Goal: Complete application form: Complete application form

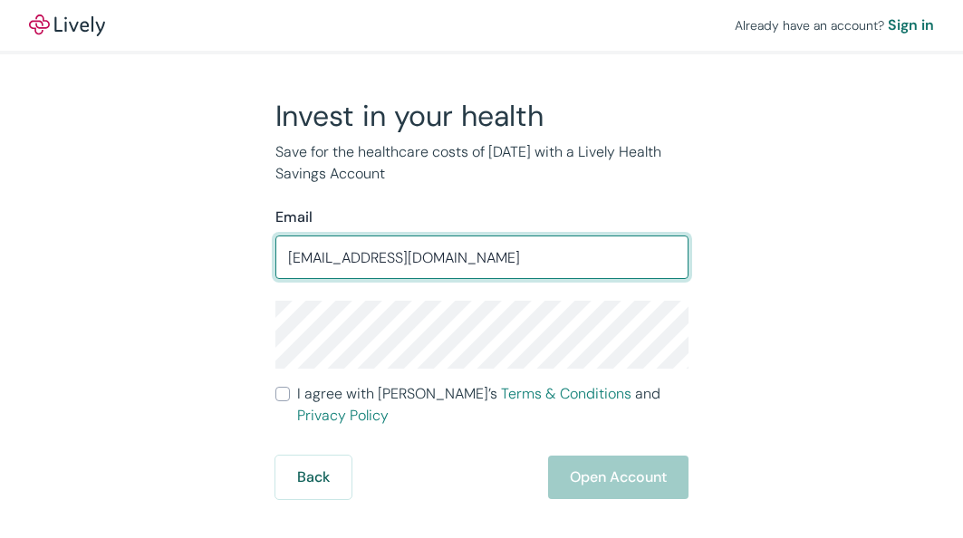
type input "[EMAIL_ADDRESS][DOMAIN_NAME]"
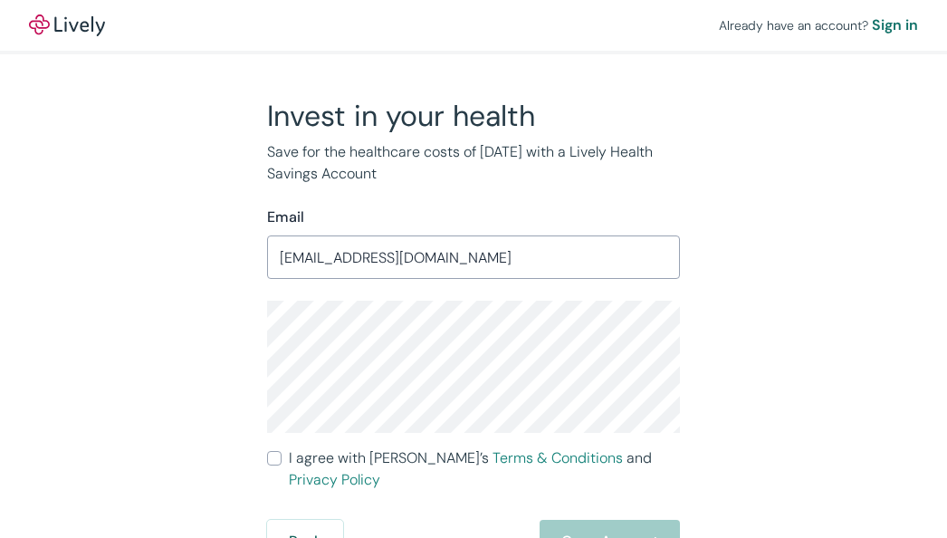
click at [274, 462] on input "I agree with Lively’s Terms & Conditions and Privacy Policy" at bounding box center [274, 458] width 14 height 14
checkbox input "true"
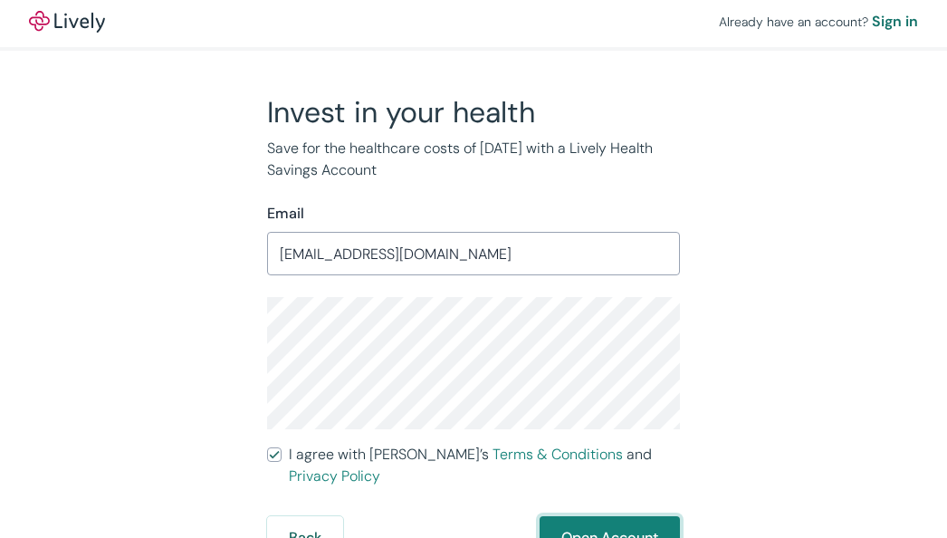
click at [661, 516] on button "Open Account" at bounding box center [610, 537] width 140 height 43
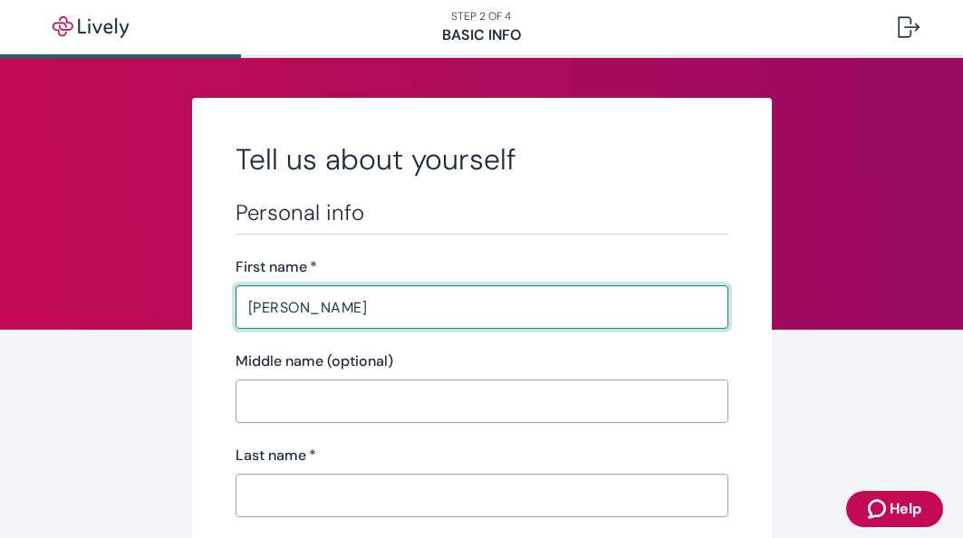
type input "[PERSON_NAME]"
click at [273, 486] on input "Last name   *" at bounding box center [482, 495] width 493 height 36
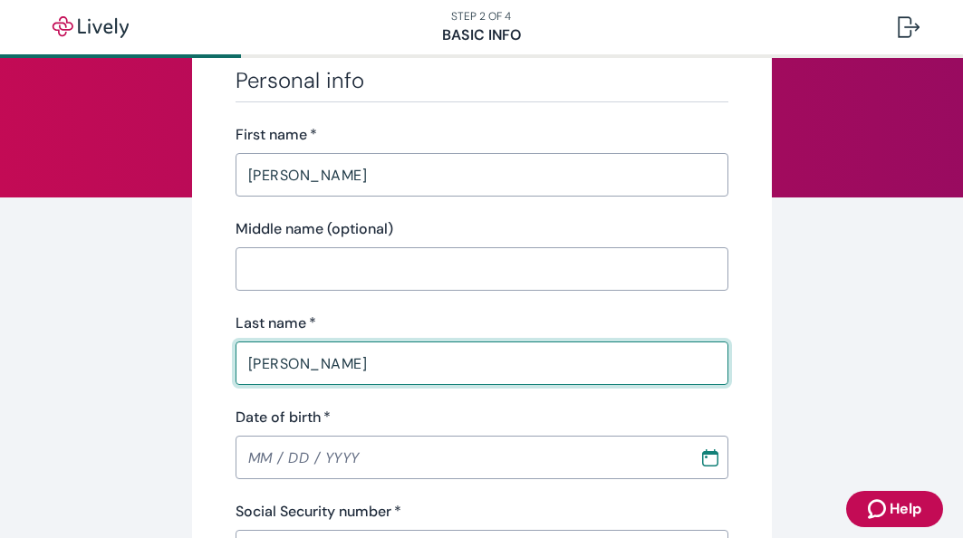
scroll to position [147, 0]
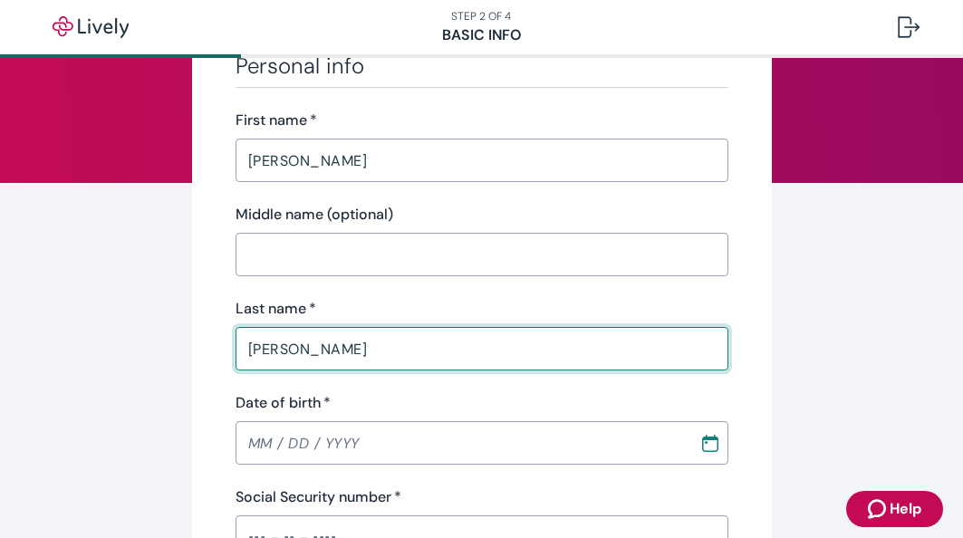
click at [250, 351] on input "[PERSON_NAME]" at bounding box center [482, 349] width 493 height 36
type input "[PERSON_NAME]"
click at [276, 444] on input "Date of birth   *" at bounding box center [461, 443] width 451 height 36
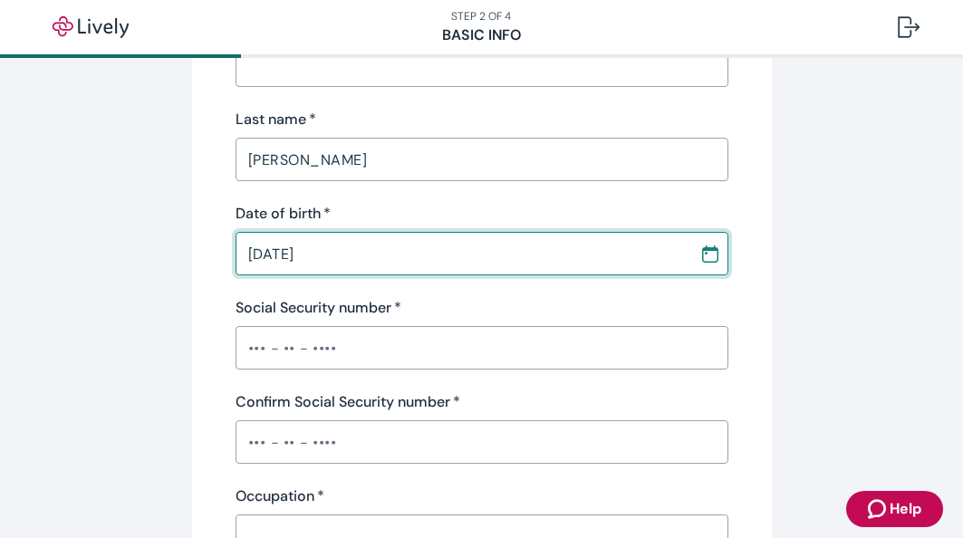
scroll to position [336, 0]
type input "[DATE]"
click at [267, 351] on input "Social Security number   *" at bounding box center [482, 348] width 493 height 36
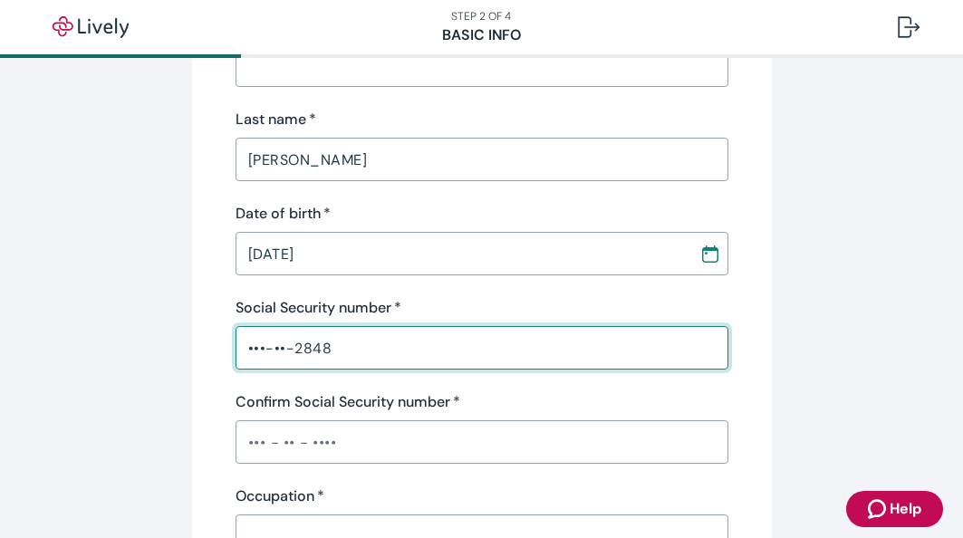
type input "•••-••-2848"
click at [255, 437] on input "Confirm Social Security number   *" at bounding box center [482, 442] width 493 height 36
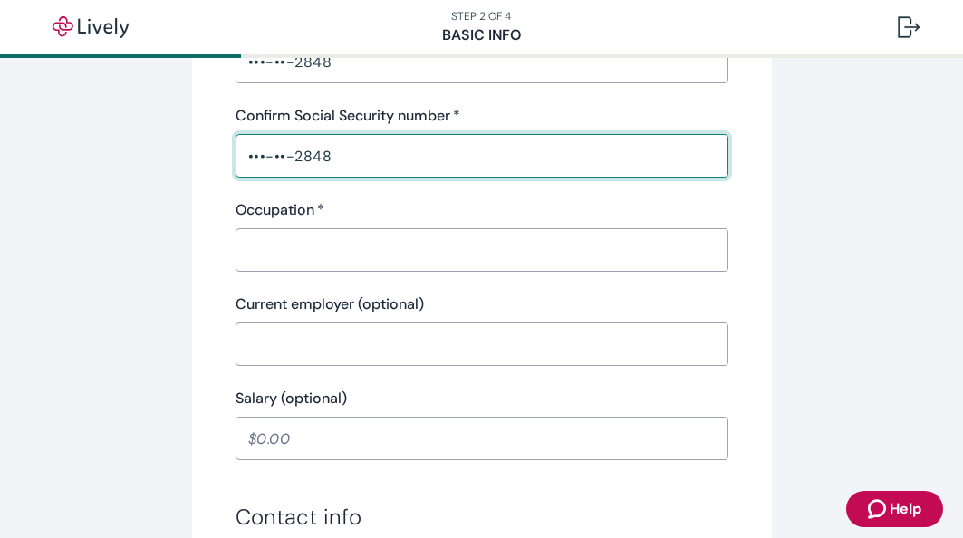
scroll to position [631, 0]
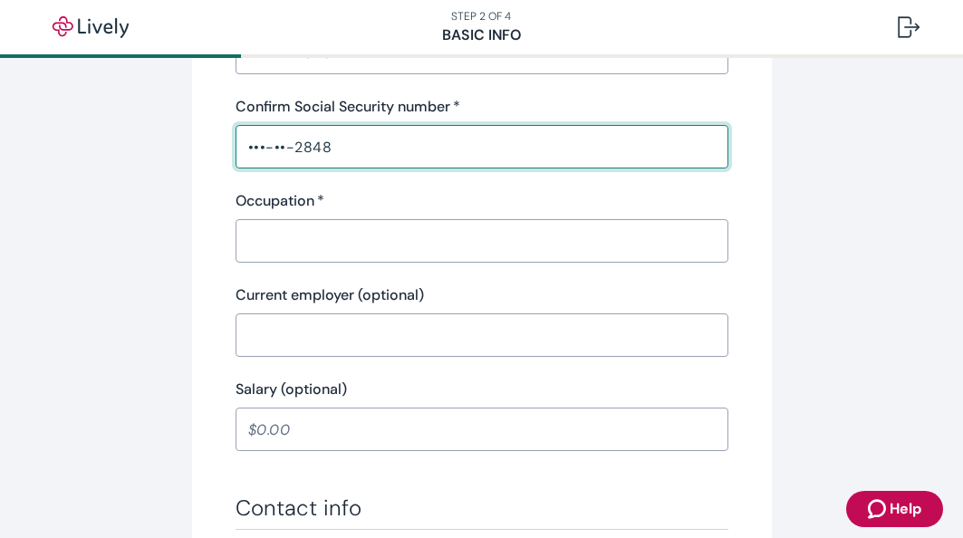
type input "•••-••-2848"
click at [277, 246] on input "Occupation   *" at bounding box center [482, 241] width 493 height 36
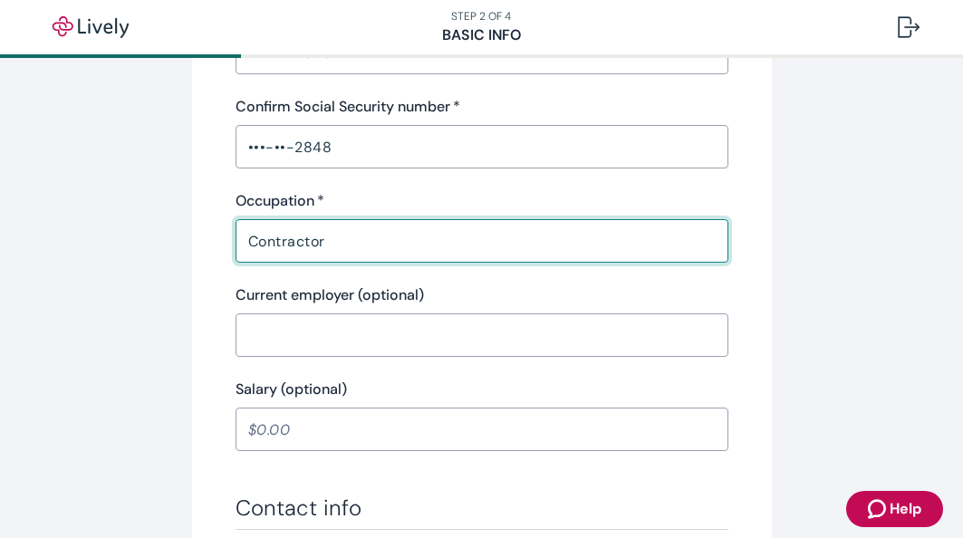
type input "Contractor"
click at [306, 326] on input "Current employer (optional)" at bounding box center [482, 335] width 493 height 36
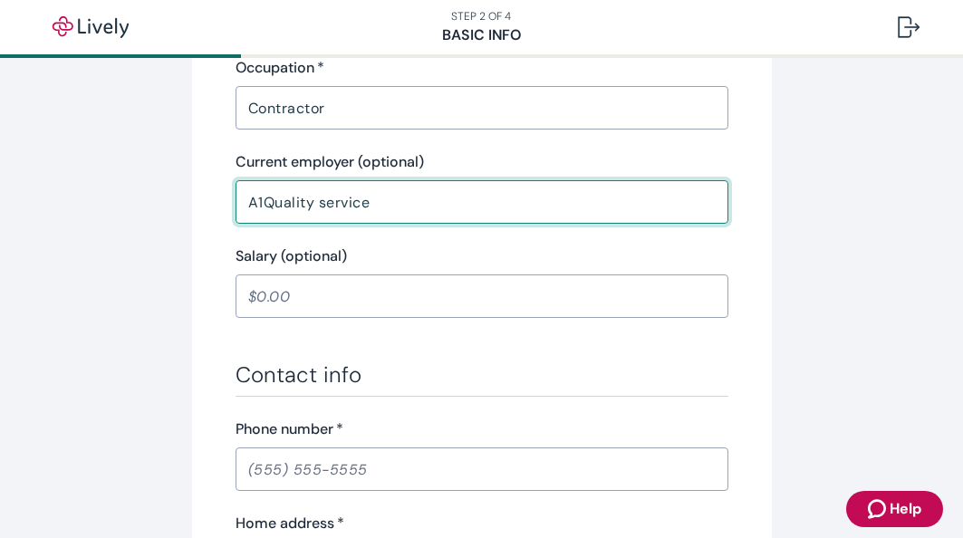
scroll to position [769, 0]
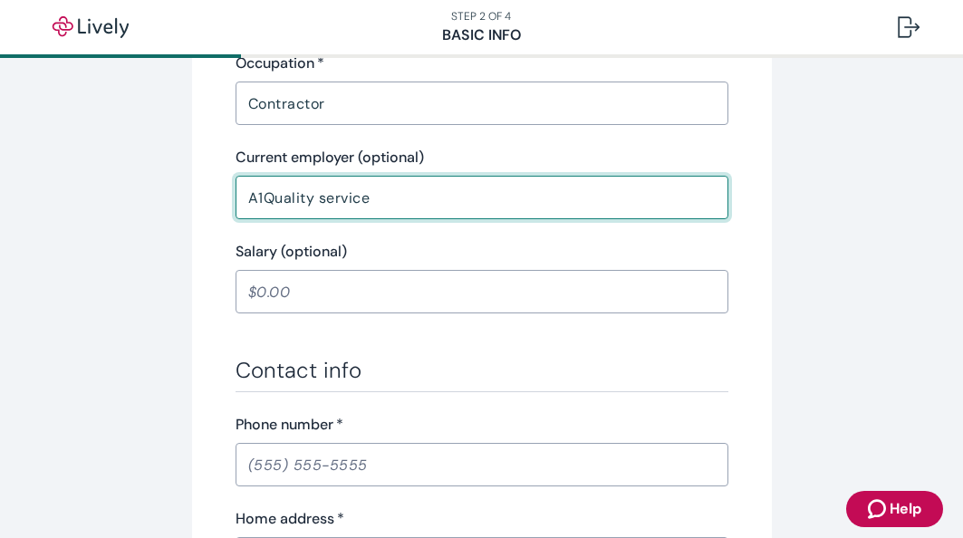
type input "A1Quality service"
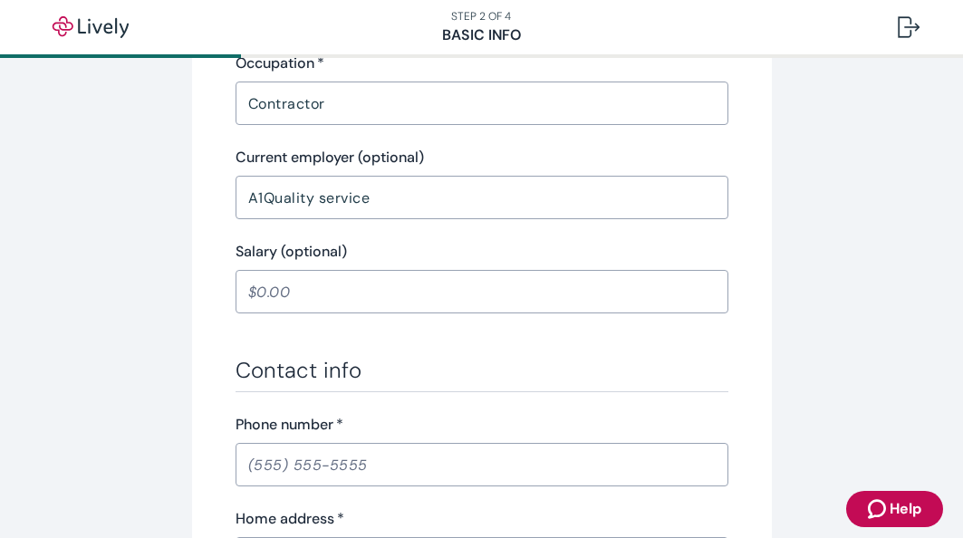
click at [274, 296] on input "Salary (optional)" at bounding box center [482, 292] width 493 height 36
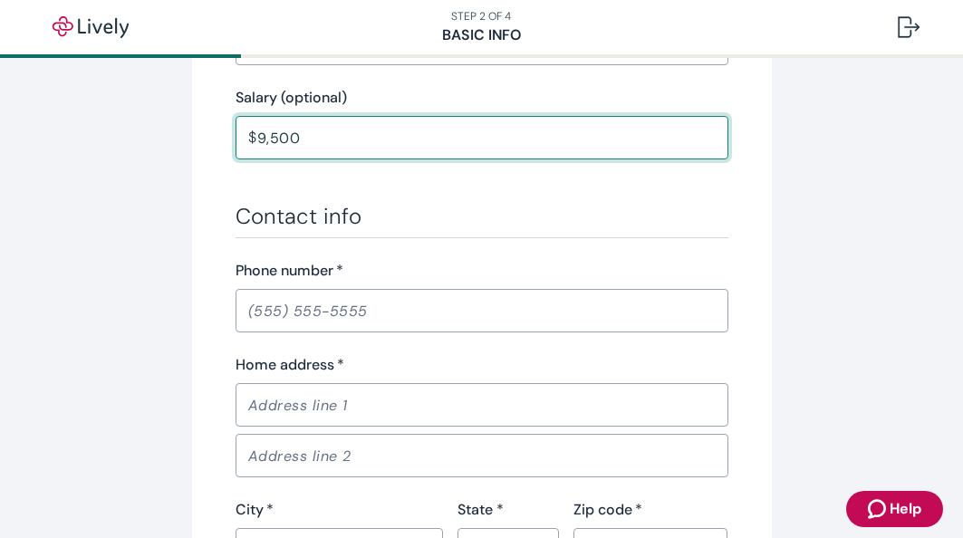
scroll to position [924, 0]
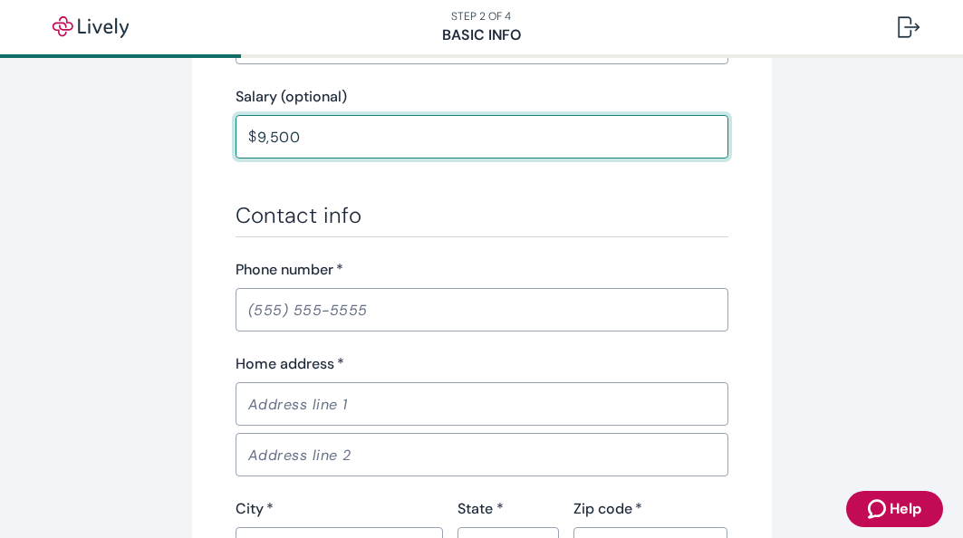
click at [285, 327] on input "Phone number   *" at bounding box center [482, 310] width 493 height 36
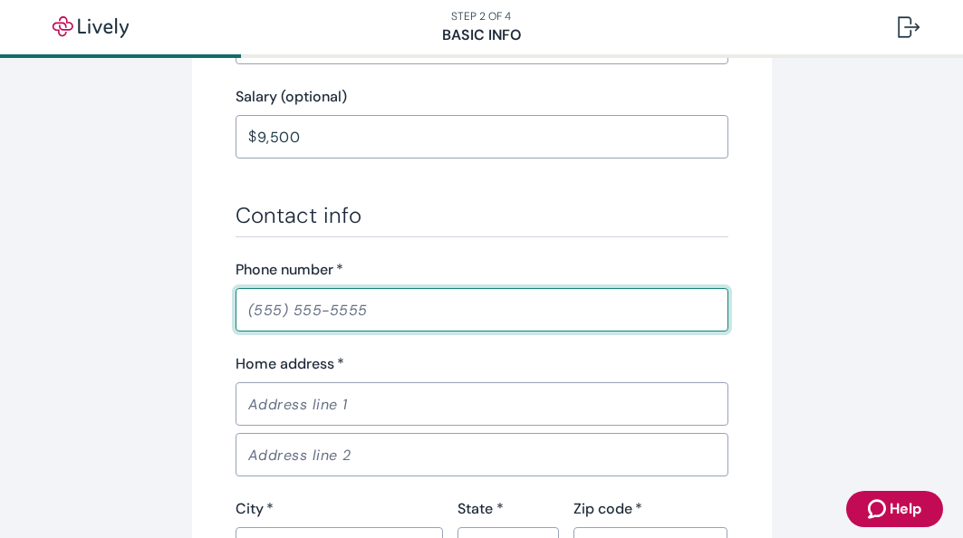
type input "9,500.00"
type input "[PHONE_NUMBER]"
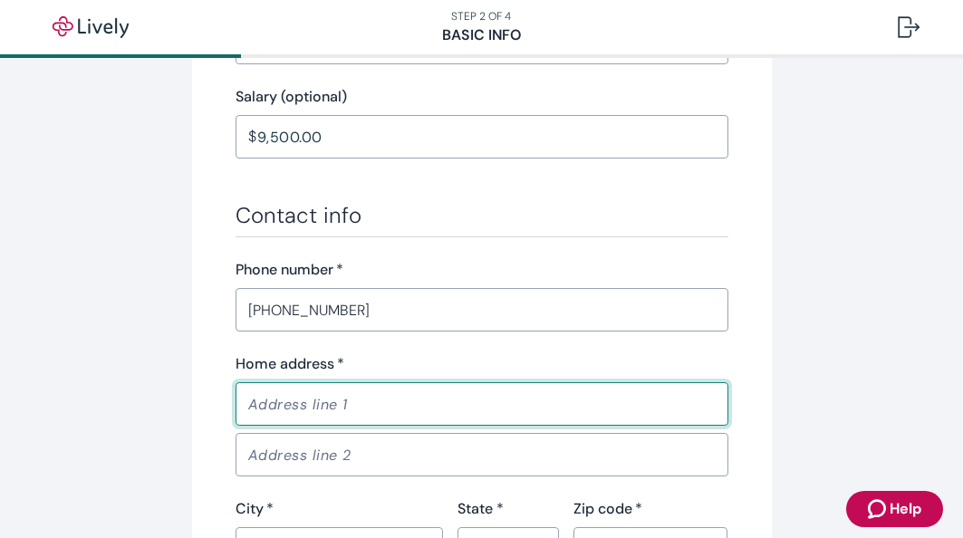
click at [296, 410] on input "Home address   *" at bounding box center [482, 404] width 493 height 36
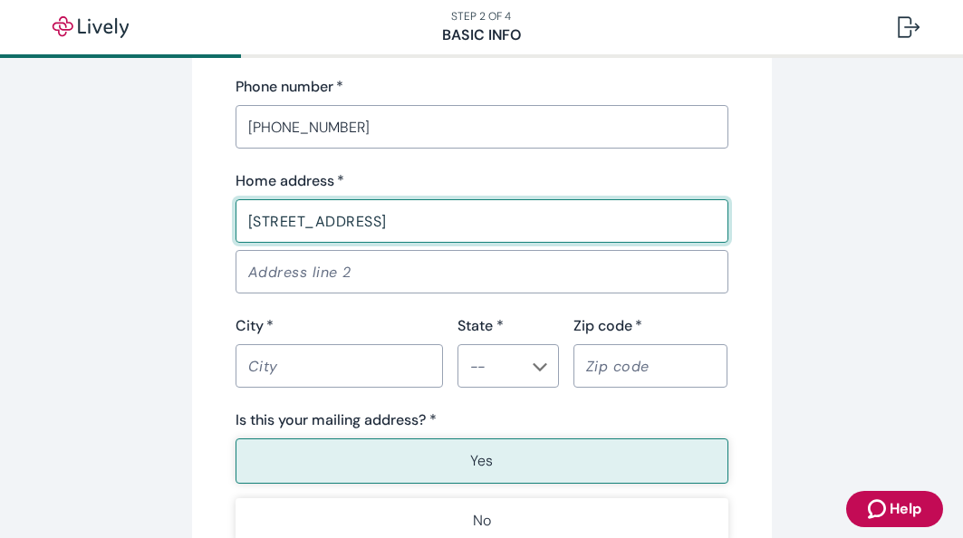
scroll to position [1110, 0]
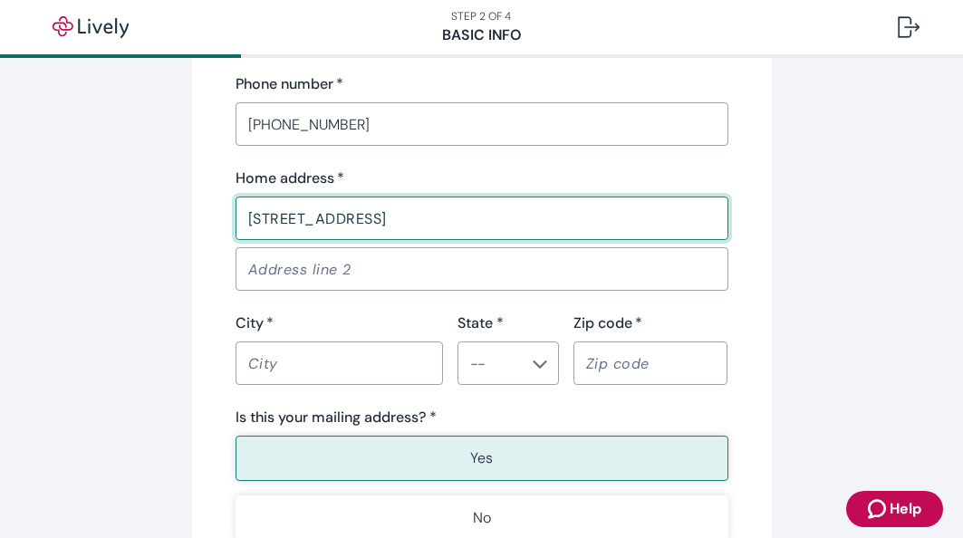
type input "[STREET_ADDRESS]"
click at [294, 370] on input "City   *" at bounding box center [339, 363] width 207 height 36
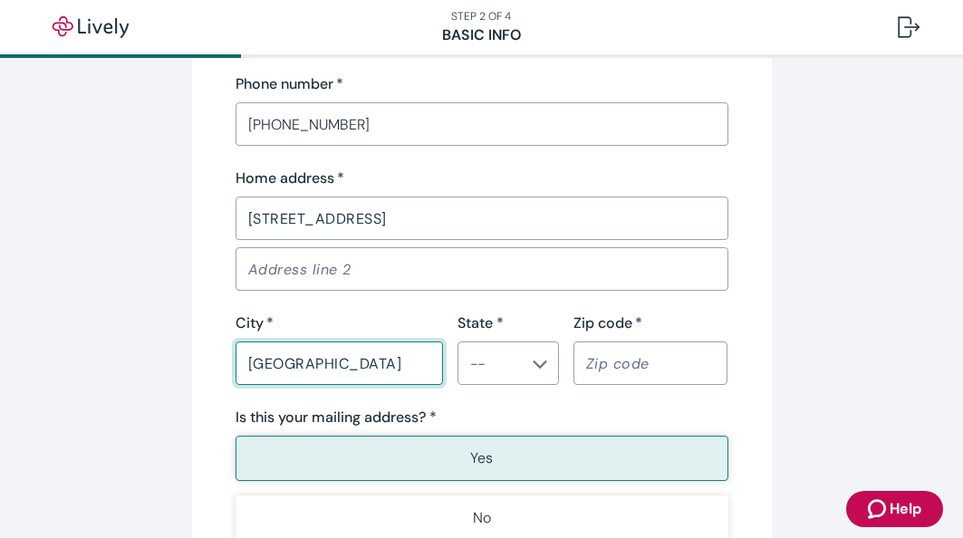
type input "[GEOGRAPHIC_DATA]"
click at [480, 364] on input "State *" at bounding box center [493, 363] width 61 height 25
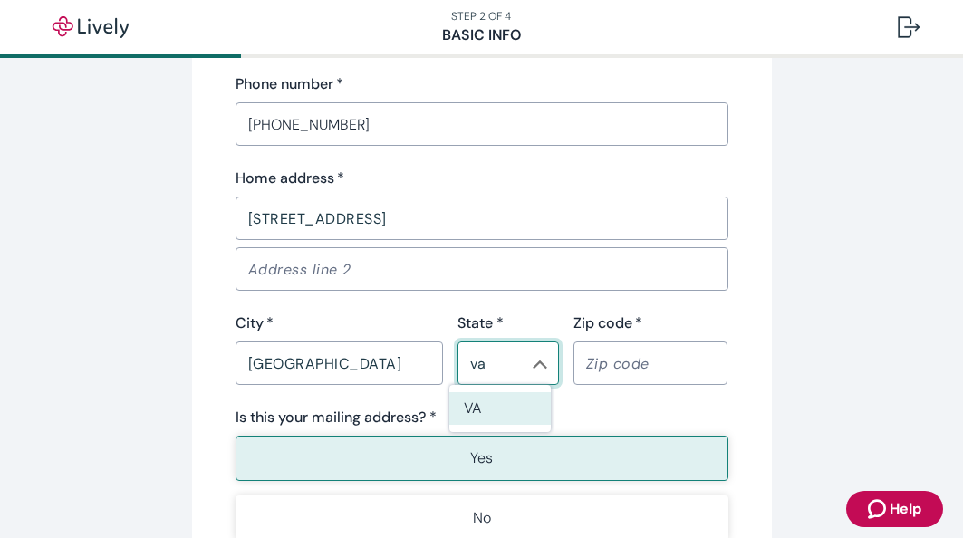
click at [480, 364] on input "va" at bounding box center [493, 363] width 61 height 25
click at [582, 371] on input "Zip code   *" at bounding box center [650, 363] width 155 height 36
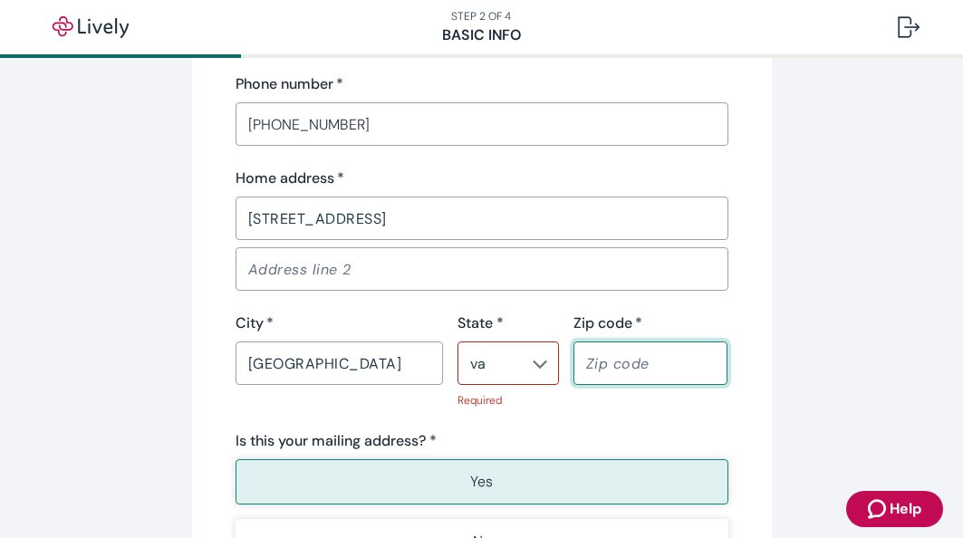
type input "VA"
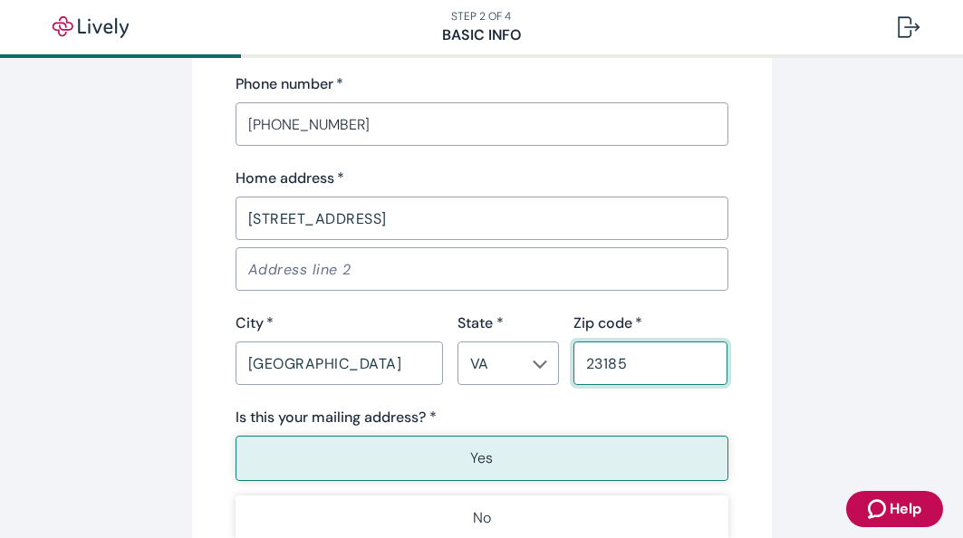
type input "23185"
click at [409, 447] on button "Yes" at bounding box center [482, 458] width 493 height 45
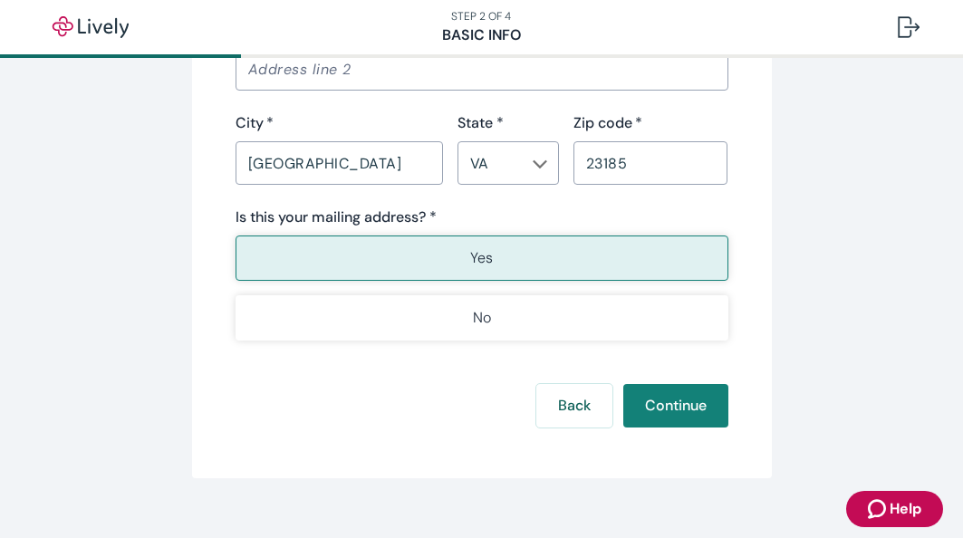
scroll to position [1337, 0]
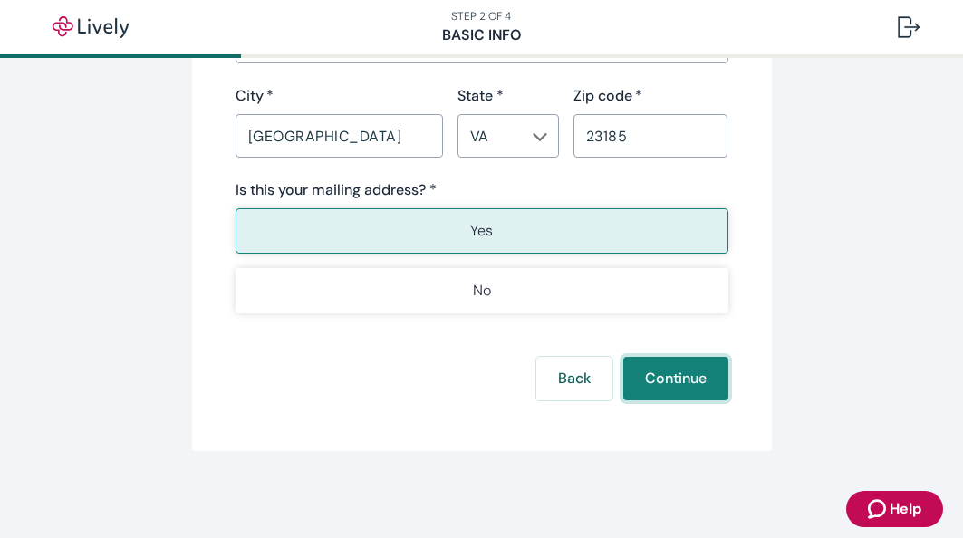
click at [639, 377] on button "Continue" at bounding box center [675, 378] width 105 height 43
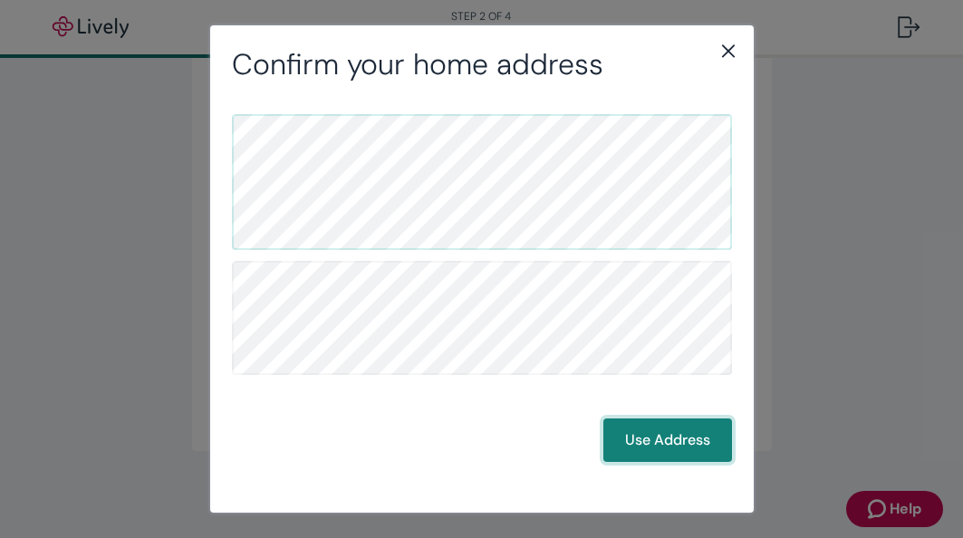
click at [670, 424] on button "Use Address" at bounding box center [667, 439] width 129 height 43
click at [649, 431] on button "Use Address" at bounding box center [667, 439] width 129 height 43
click at [664, 446] on button "Use Address" at bounding box center [667, 439] width 129 height 43
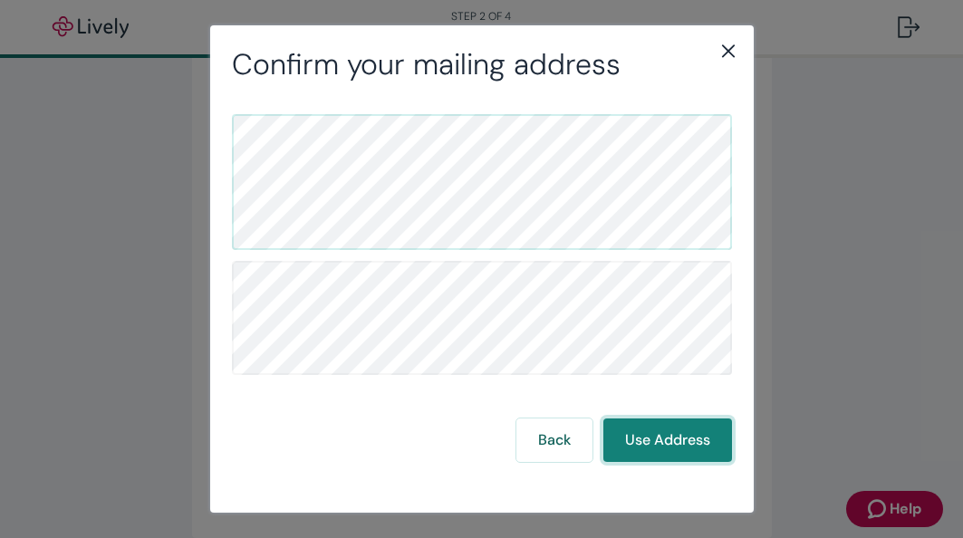
click at [664, 446] on button "Use Address" at bounding box center [667, 439] width 129 height 43
click at [652, 444] on button "Use Address" at bounding box center [667, 439] width 129 height 43
click at [654, 429] on button "Use Address" at bounding box center [667, 439] width 129 height 43
click at [726, 51] on icon "close" at bounding box center [728, 51] width 22 height 22
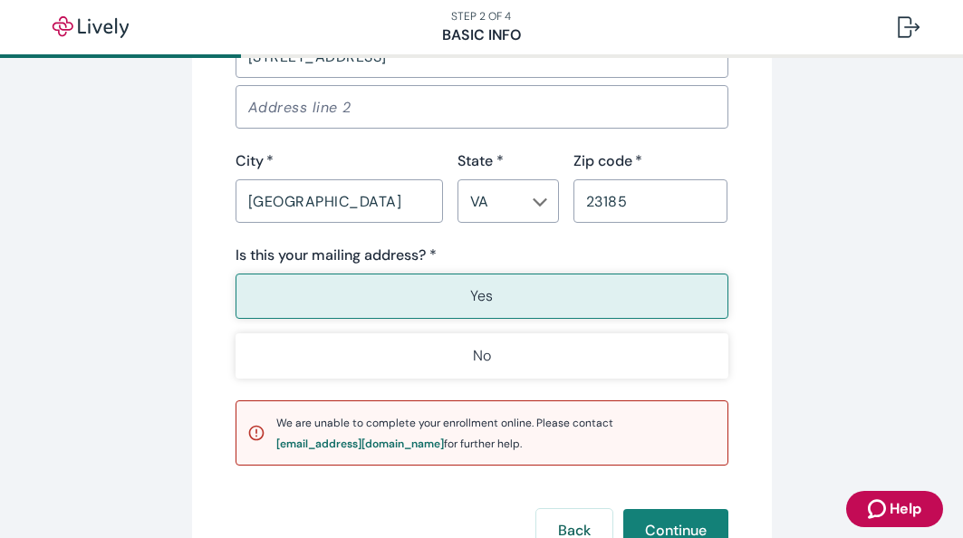
scroll to position [1271, 0]
